Goal: Task Accomplishment & Management: Manage account settings

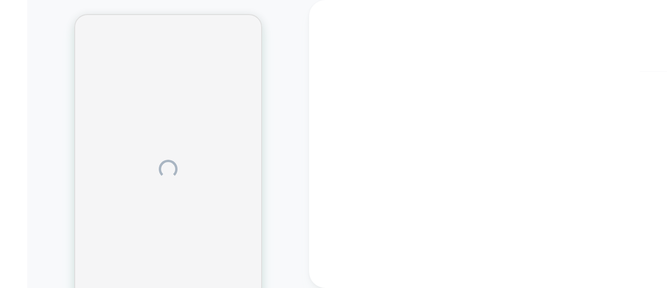
scroll to position [22, 0]
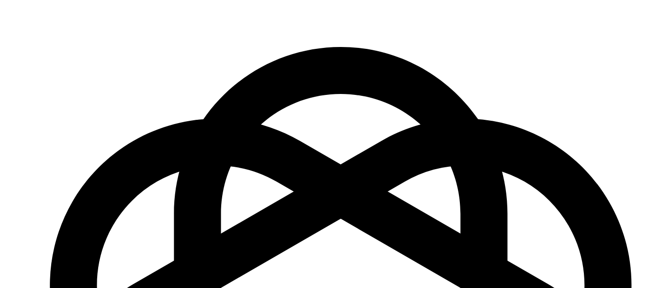
scroll to position [22, 0]
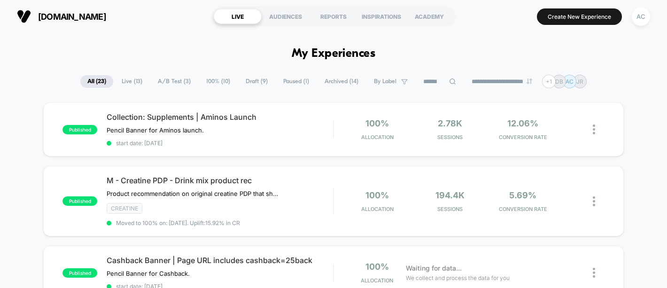
scroll to position [22, 0]
click at [595, 139] on div at bounding box center [599, 129] width 12 height 22
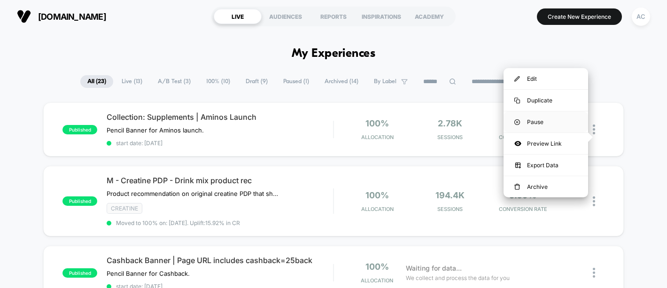
click at [553, 124] on div "Pause" at bounding box center [546, 121] width 85 height 21
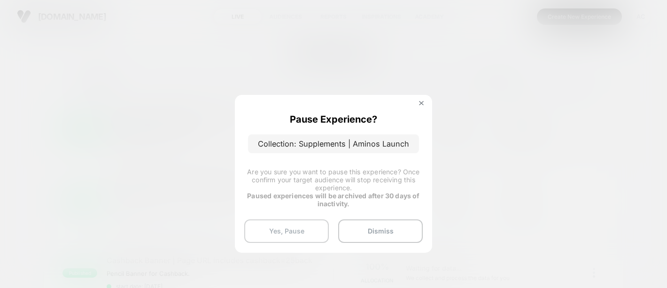
click at [305, 236] on button "Yes, Pause" at bounding box center [286, 231] width 85 height 24
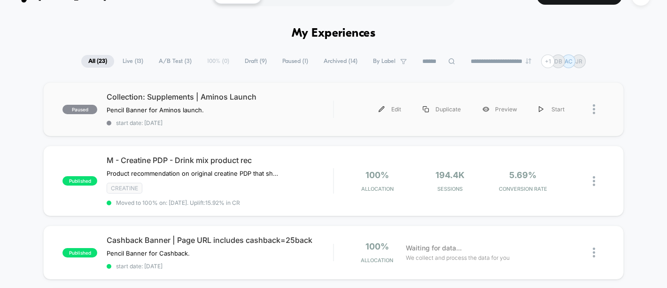
scroll to position [28, 0]
